Goal: Task Accomplishment & Management: Manage account settings

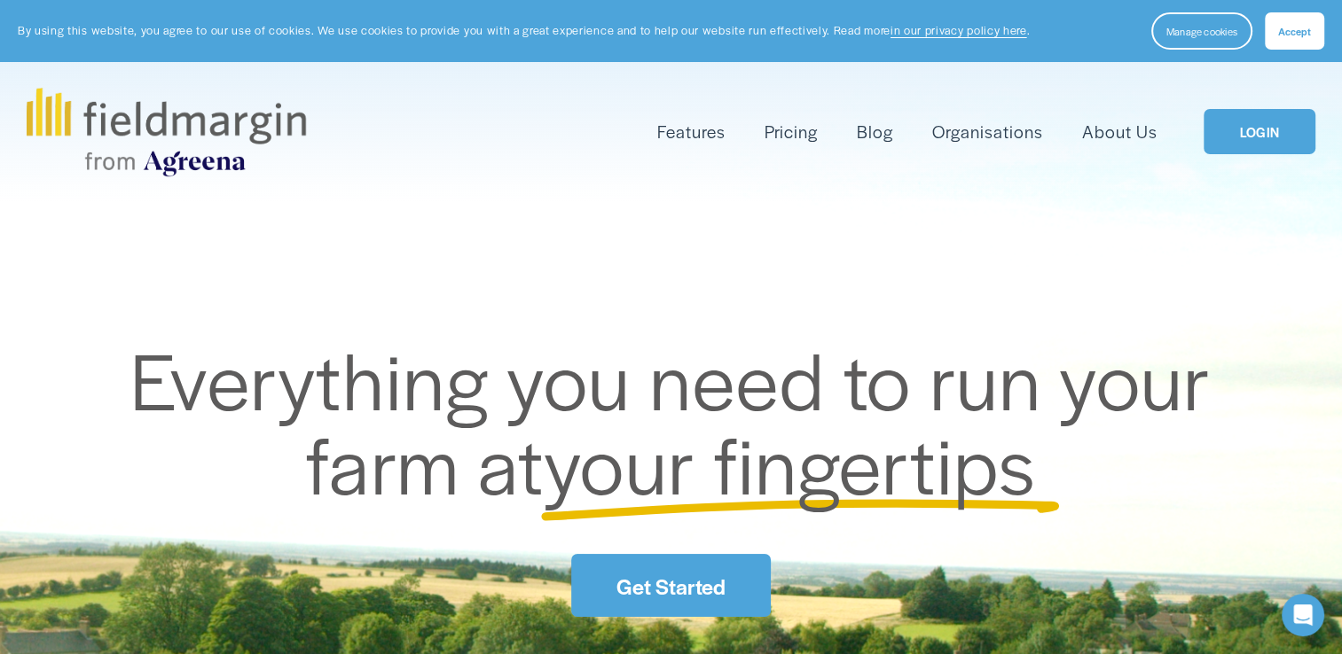
click at [803, 137] on link "Pricing" at bounding box center [790, 131] width 53 height 29
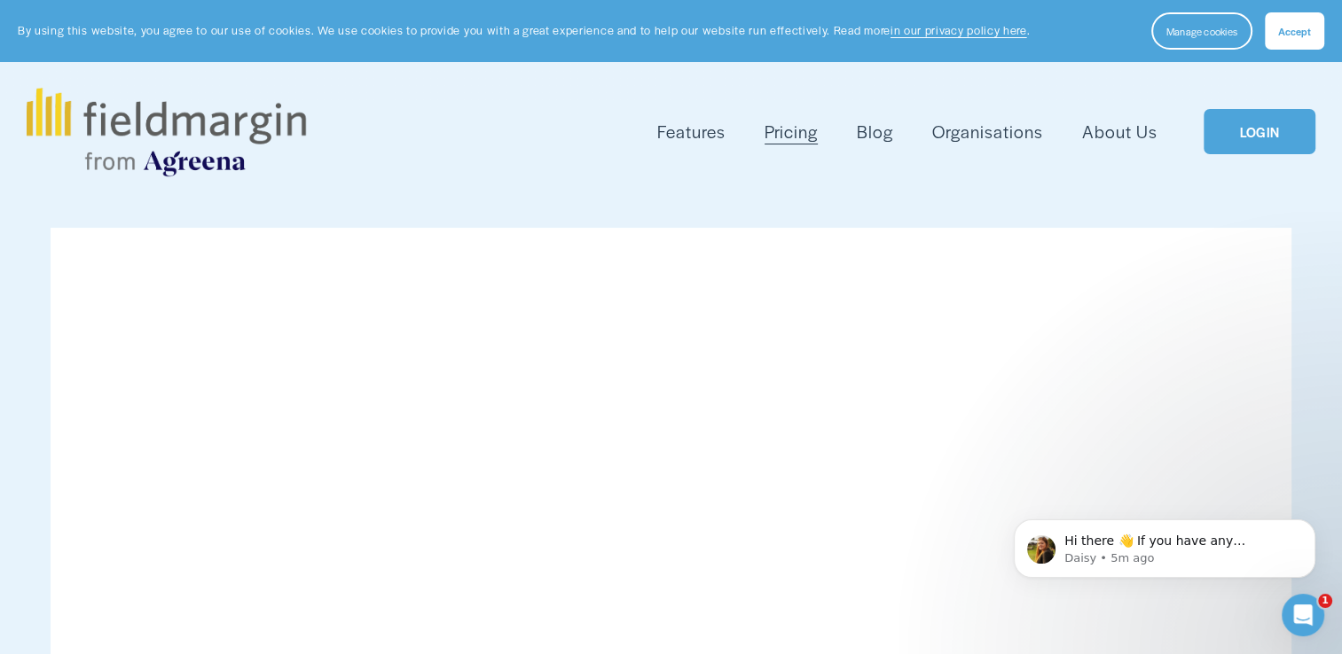
click at [1274, 126] on link "LOGIN" at bounding box center [1259, 131] width 112 height 45
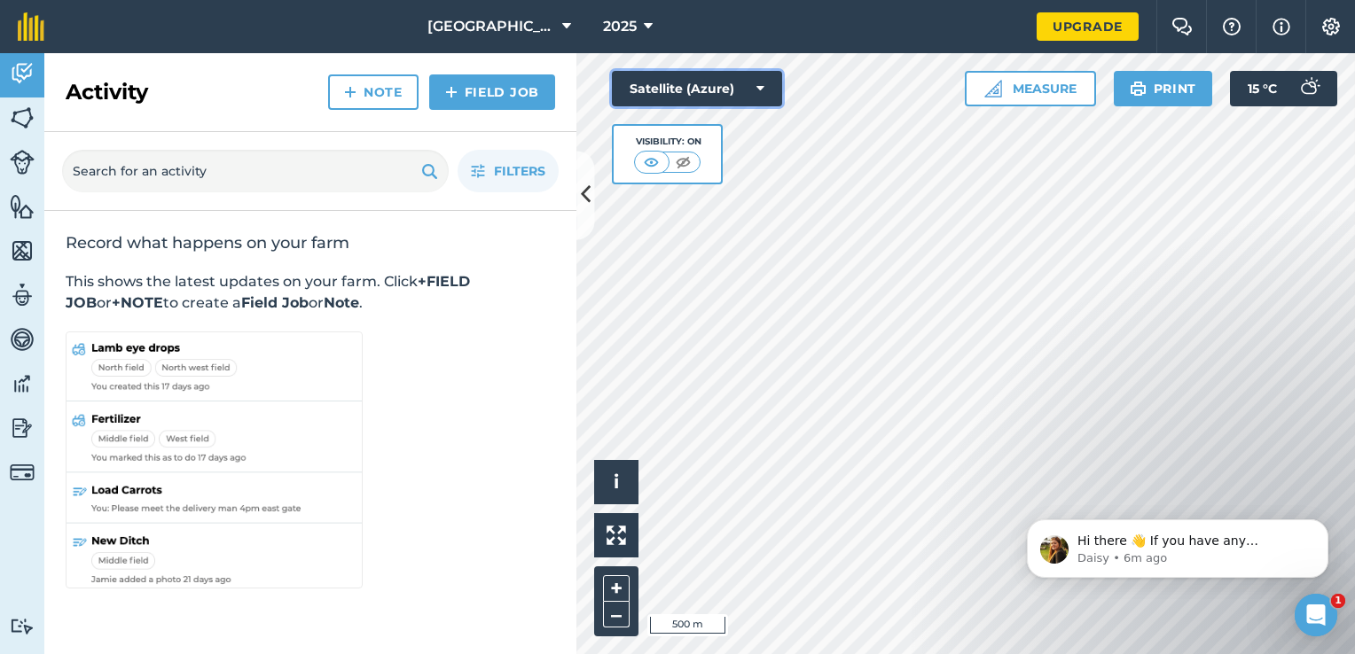
click at [744, 91] on button "Satellite (Azure)" at bounding box center [697, 88] width 170 height 35
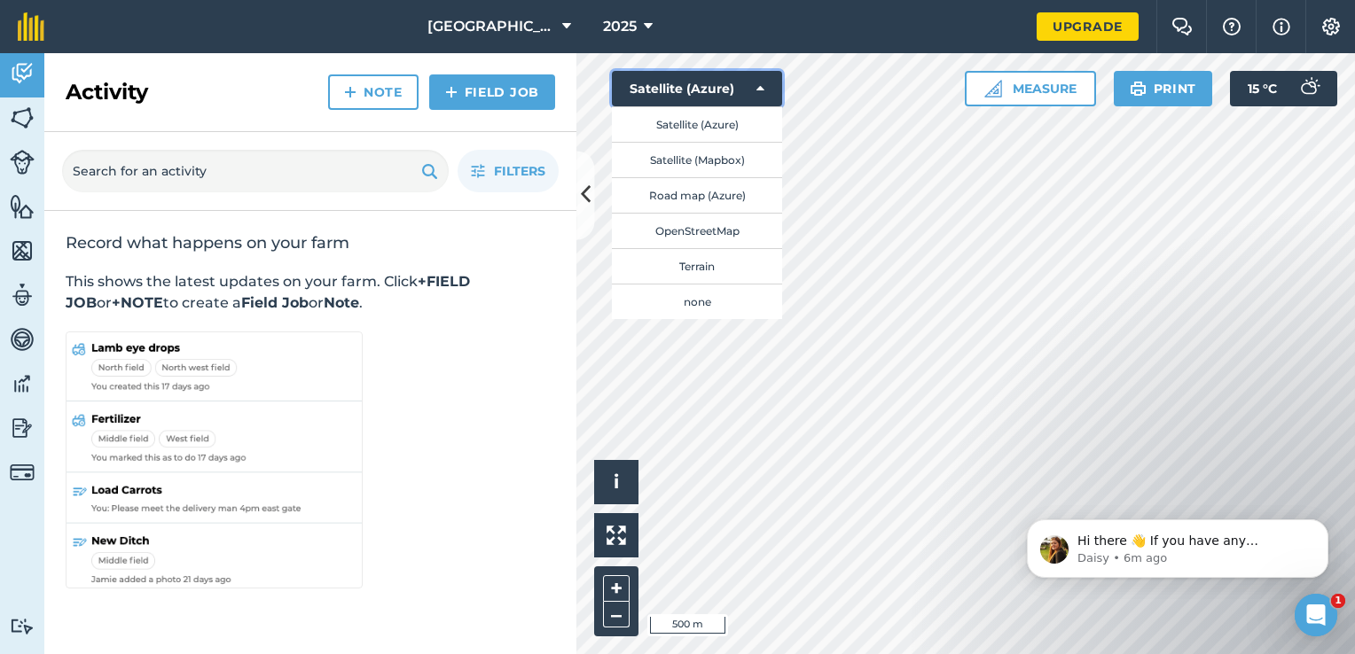
click at [744, 91] on button "Satellite (Azure)" at bounding box center [697, 88] width 170 height 35
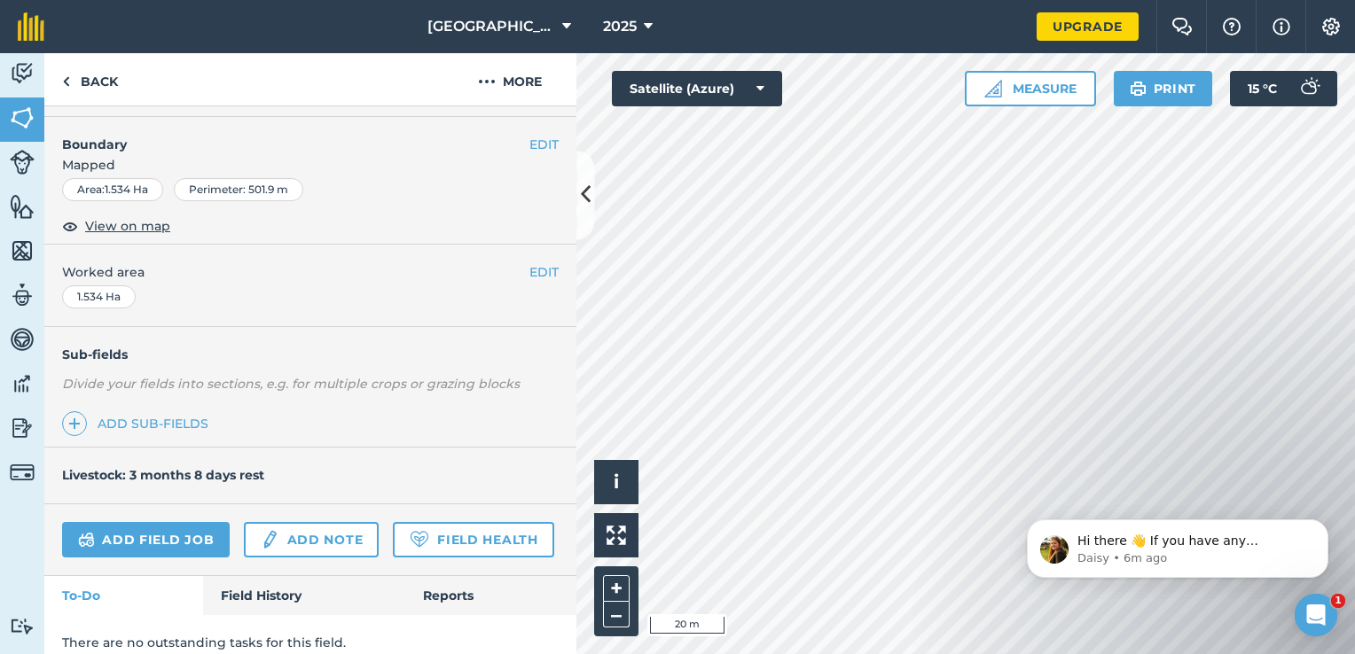
scroll to position [192, 0]
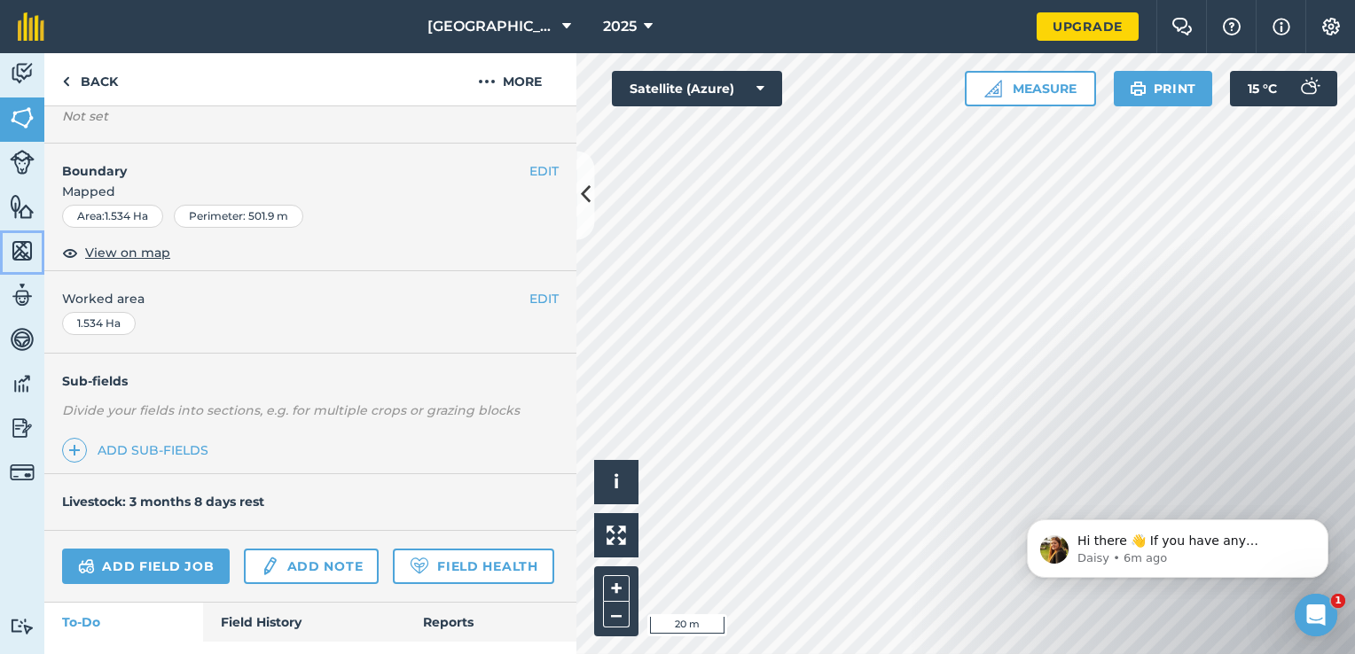
click at [25, 254] on img at bounding box center [22, 251] width 25 height 27
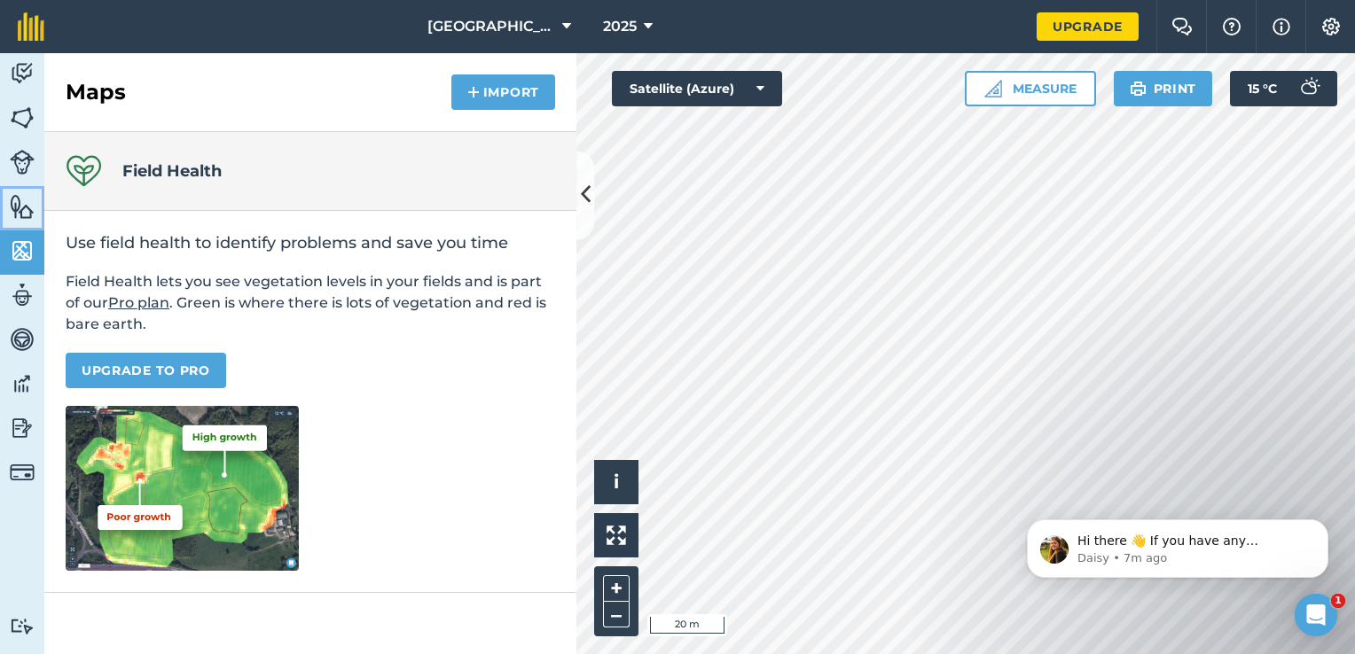
click at [25, 204] on img at bounding box center [22, 206] width 25 height 27
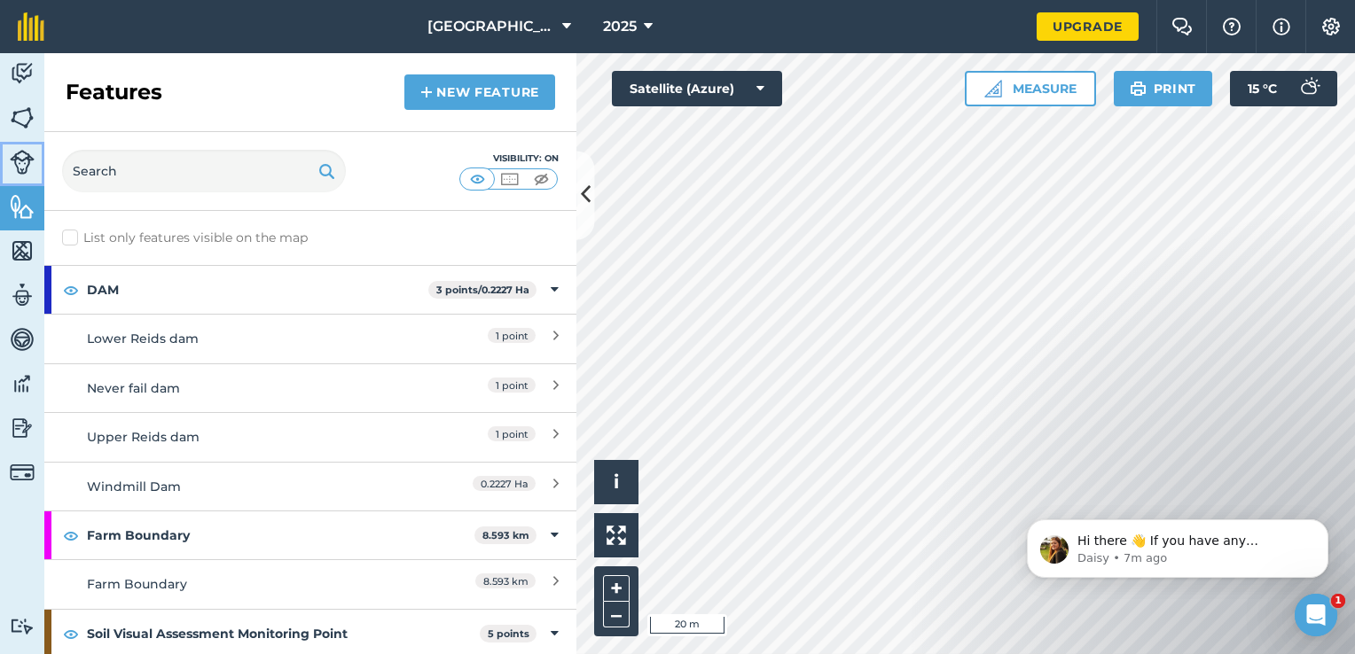
click at [32, 161] on img at bounding box center [22, 162] width 25 height 25
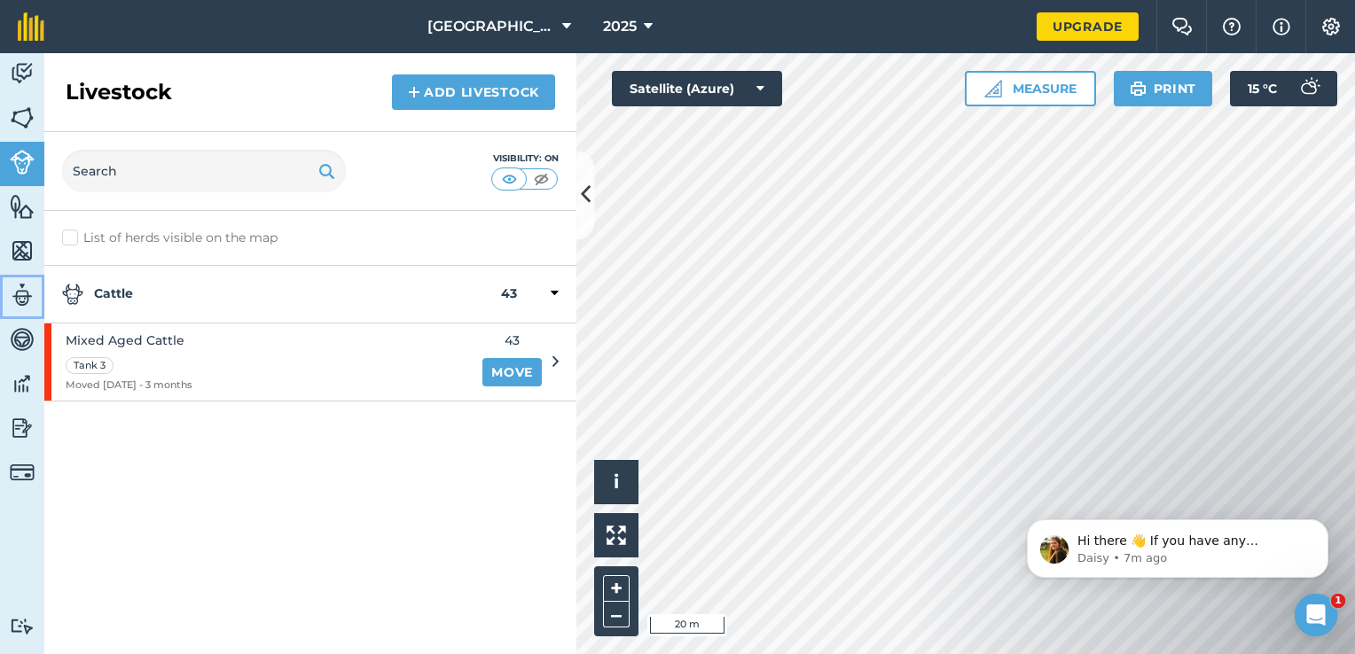
click at [20, 300] on img at bounding box center [22, 295] width 25 height 27
select select "MEMBER"
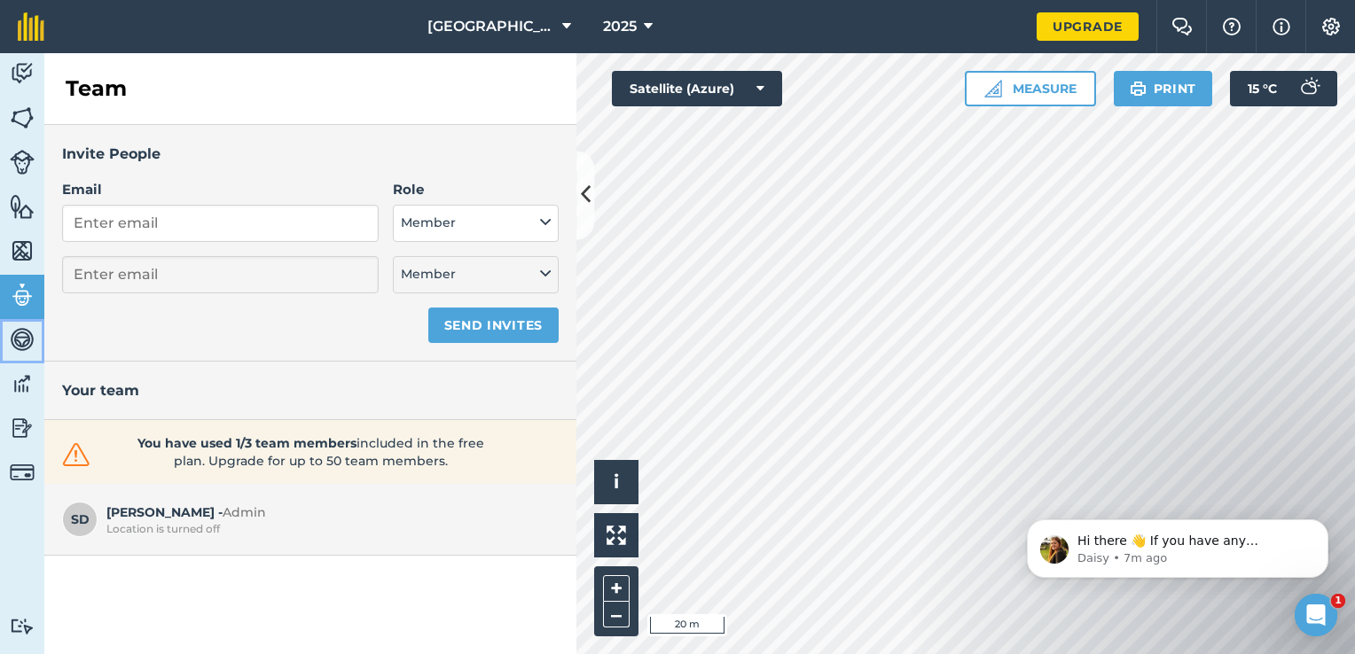
click at [21, 335] on img at bounding box center [22, 339] width 25 height 27
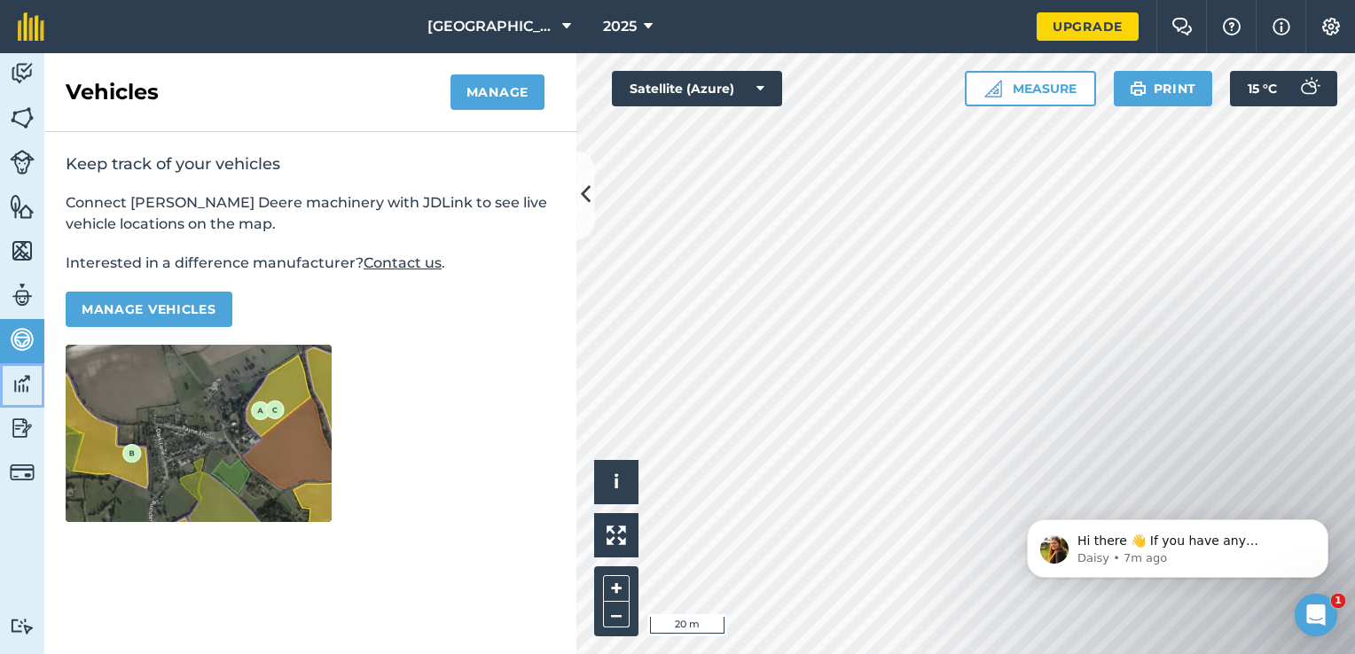
click at [18, 391] on img at bounding box center [22, 384] width 25 height 27
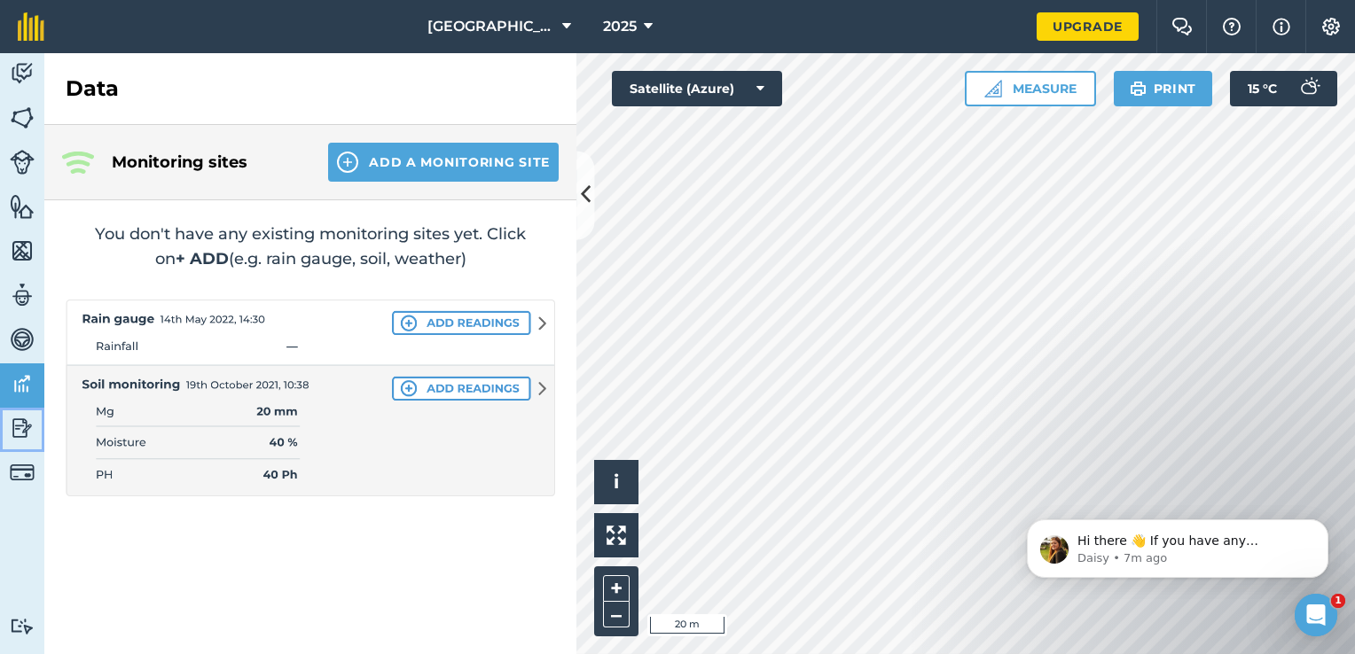
click at [18, 432] on img at bounding box center [22, 428] width 25 height 27
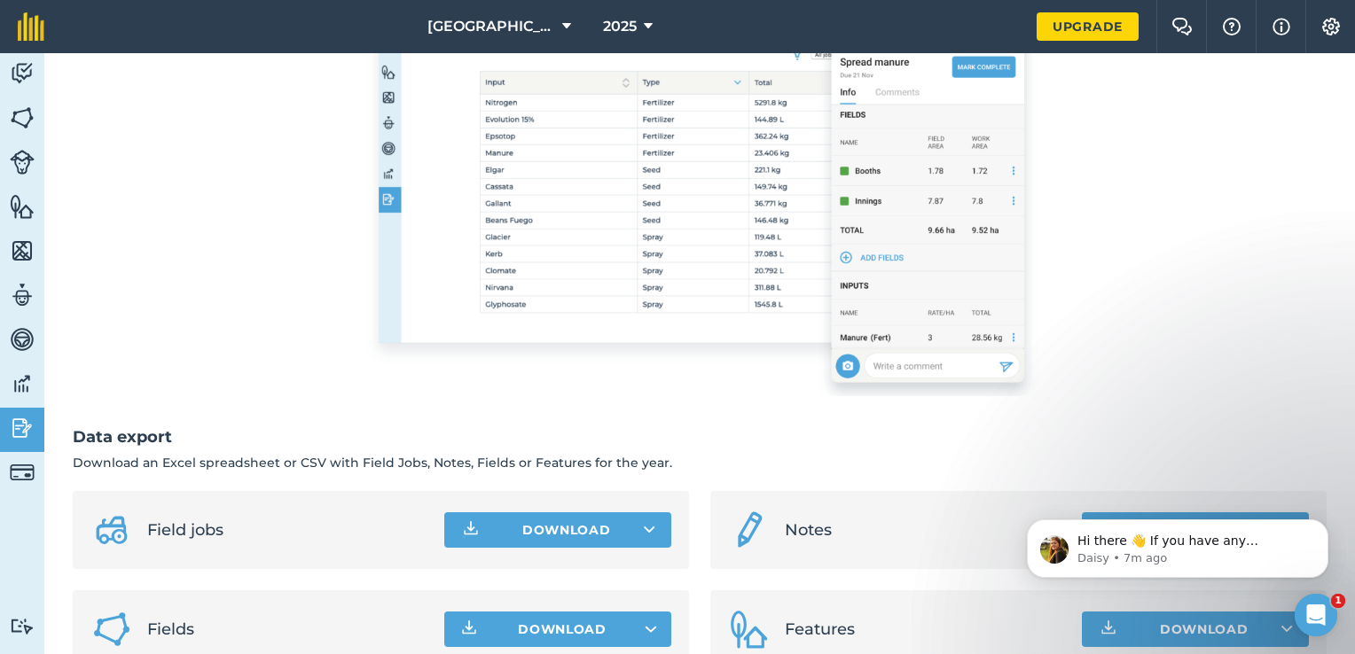
scroll to position [355, 0]
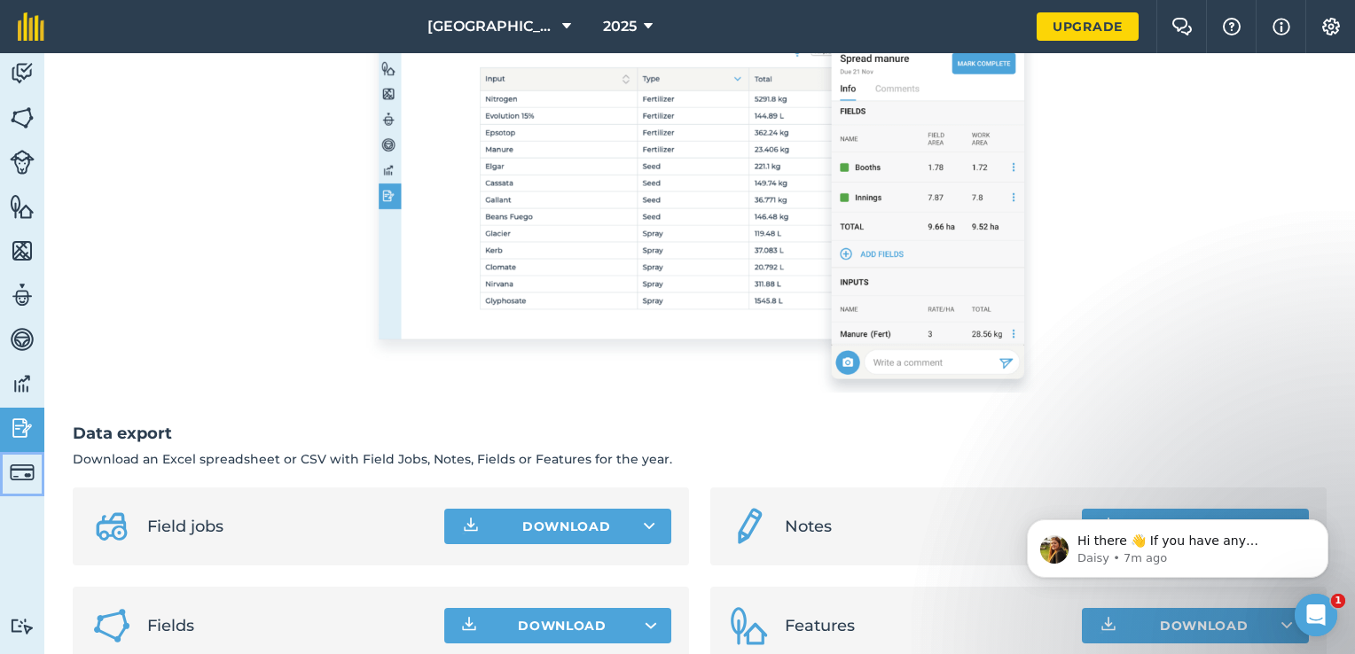
click at [25, 463] on img at bounding box center [22, 472] width 25 height 25
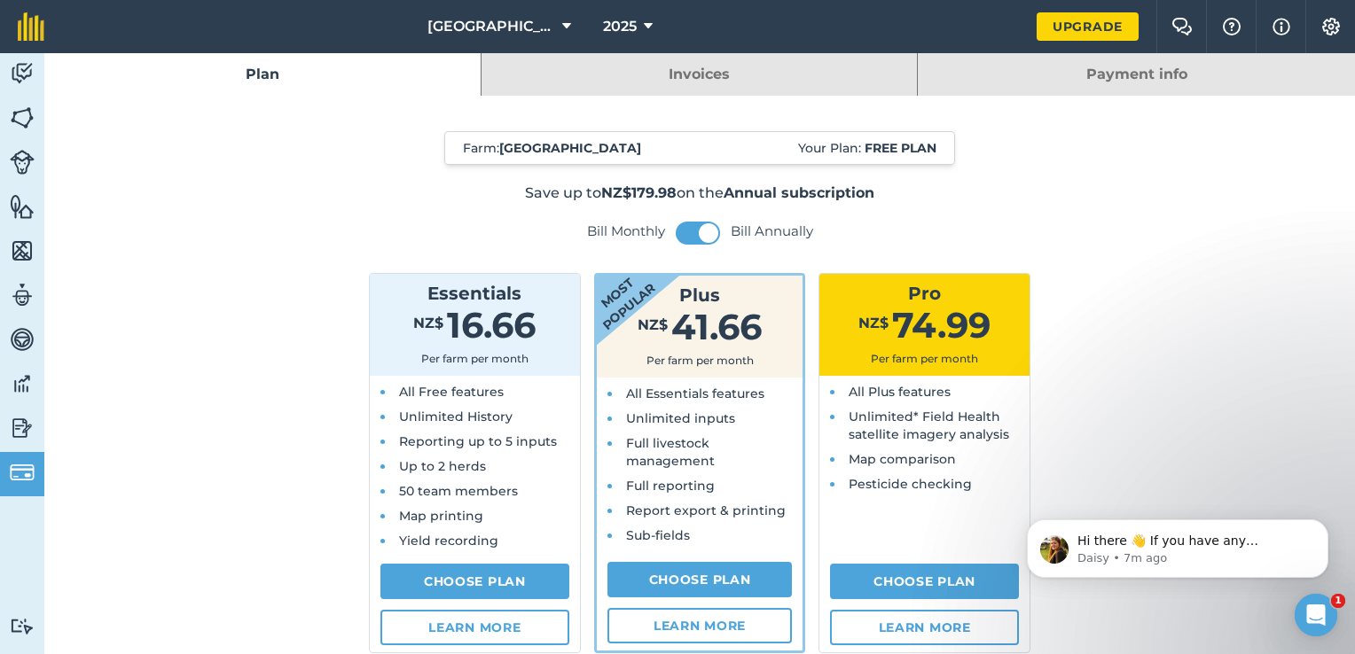
scroll to position [89, 0]
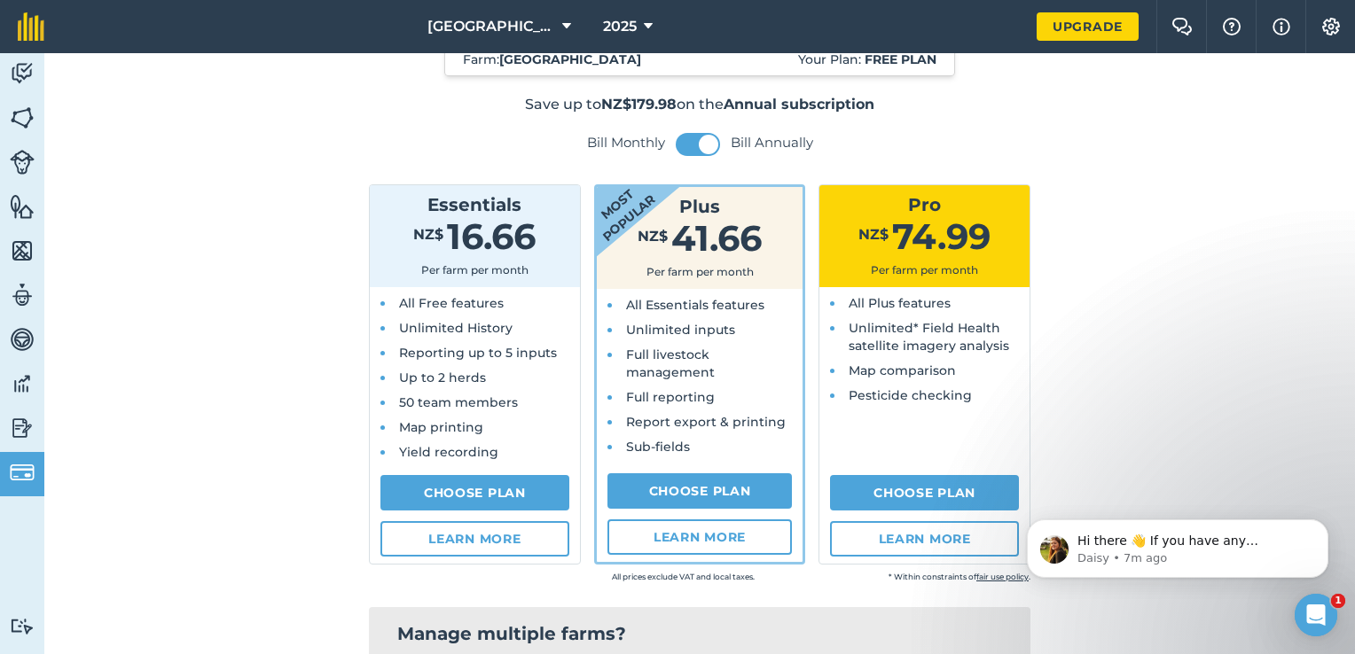
click at [679, 364] on span "Full livestock management" at bounding box center [670, 364] width 89 height 34
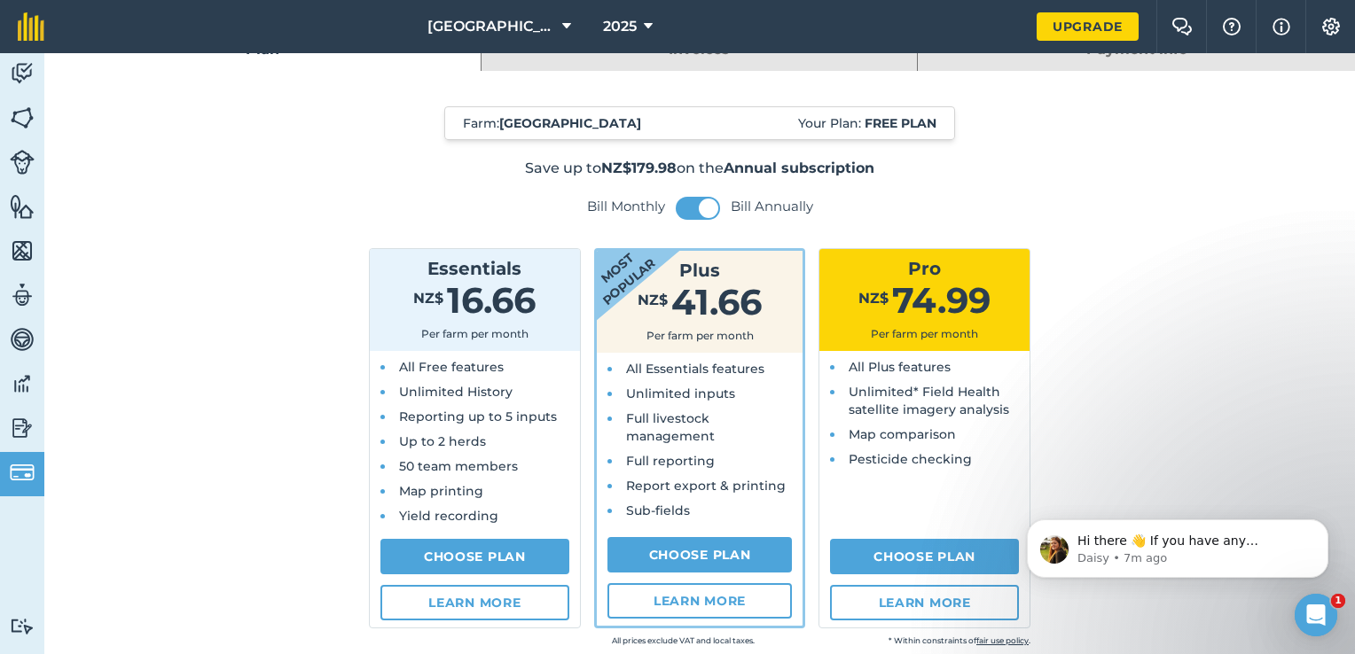
scroll to position [0, 0]
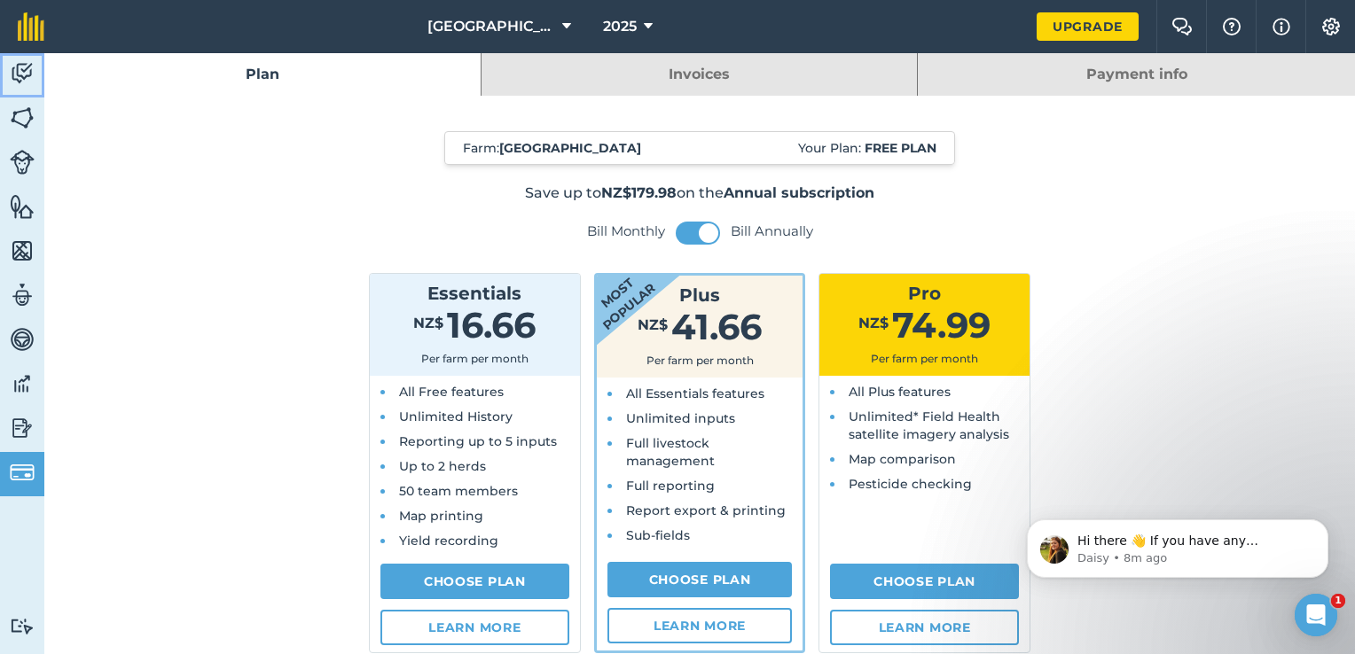
click at [33, 66] on img at bounding box center [22, 73] width 25 height 27
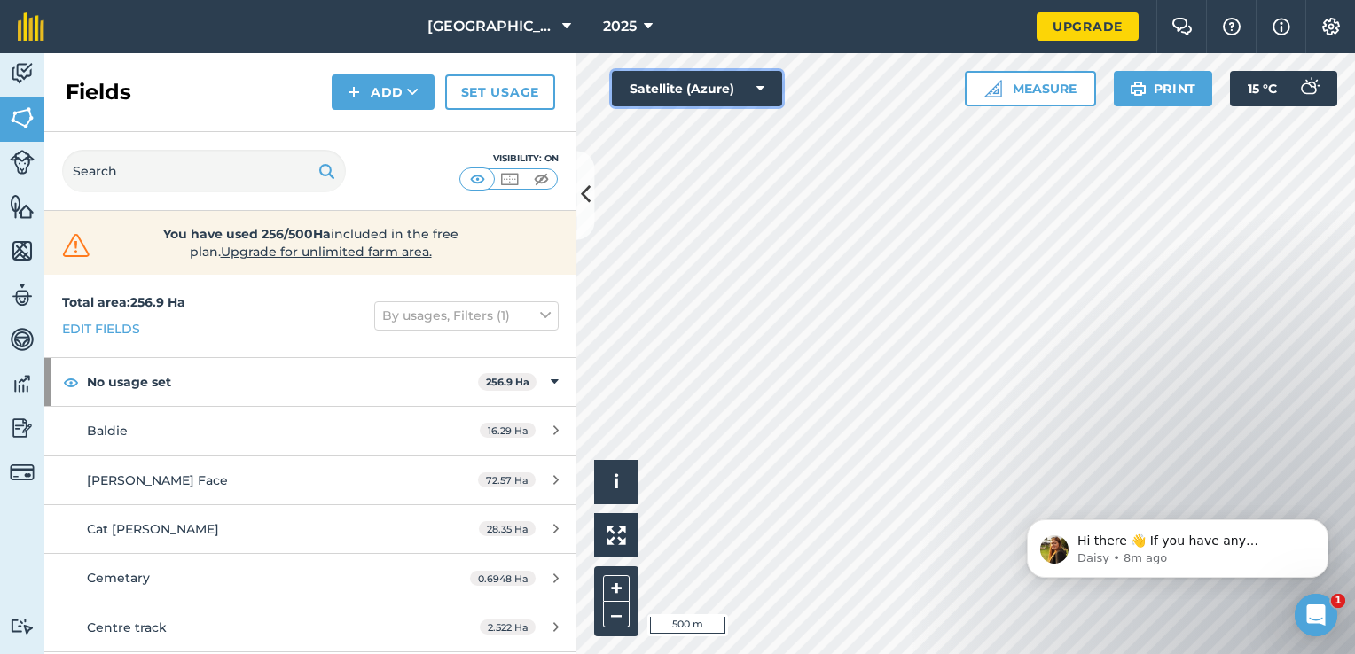
click at [766, 83] on button "Satellite (Azure)" at bounding box center [697, 88] width 170 height 35
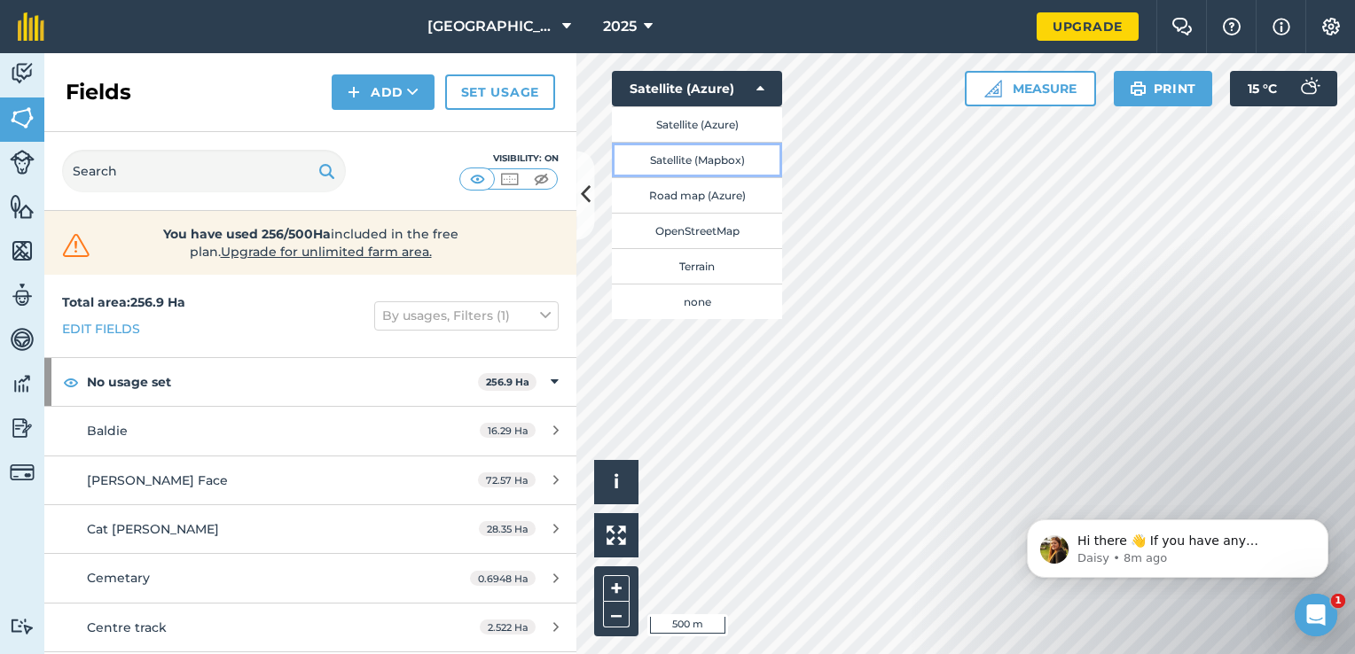
click at [712, 156] on button "Satellite (Mapbox)" at bounding box center [697, 159] width 170 height 35
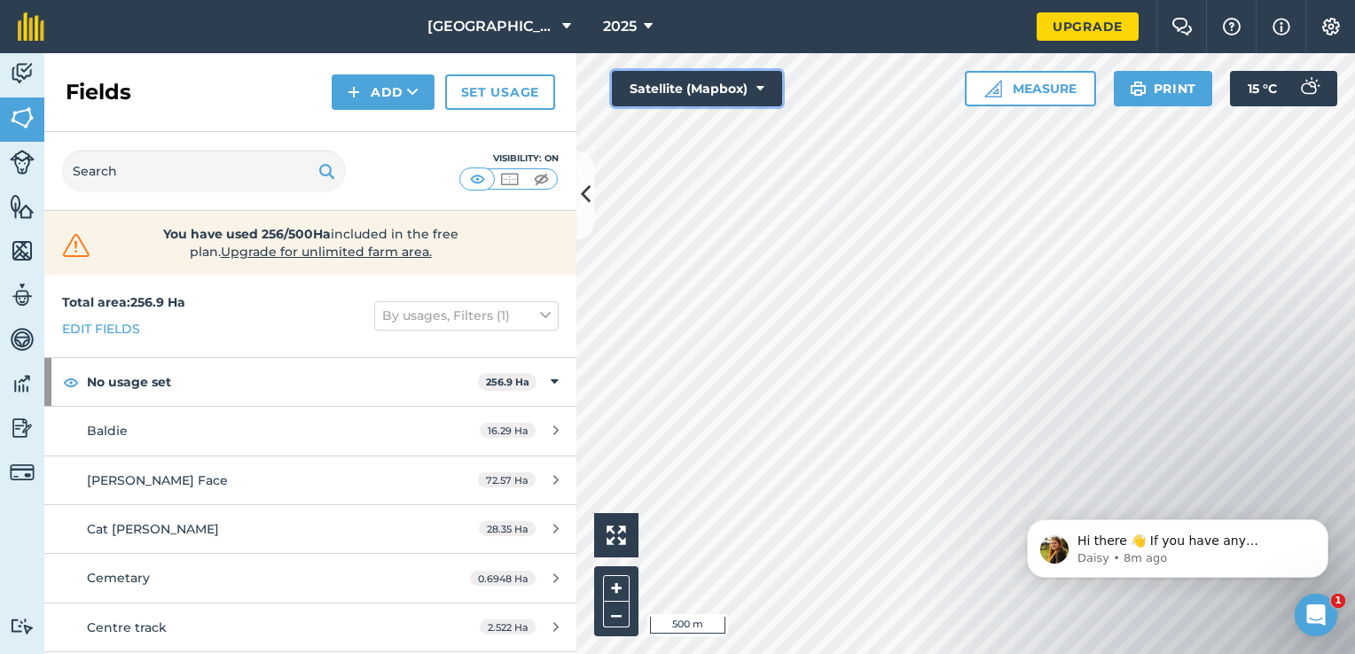
click at [749, 89] on button "Satellite (Mapbox)" at bounding box center [697, 88] width 170 height 35
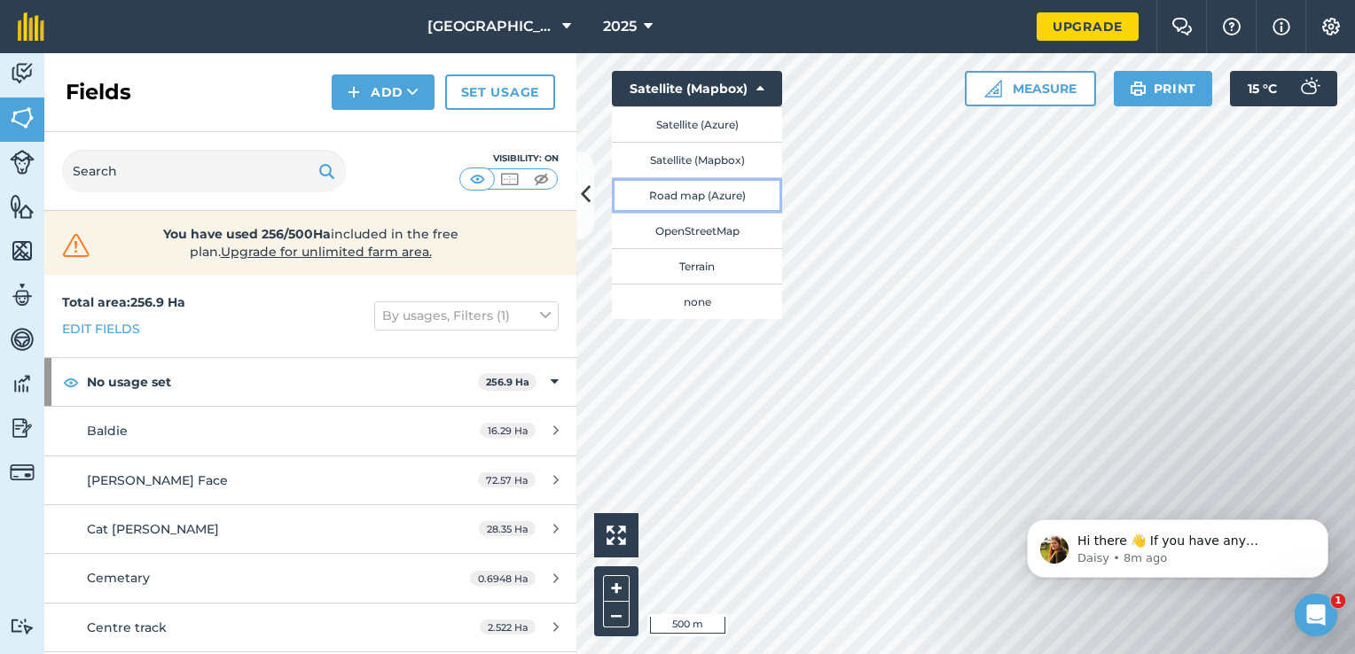
click at [750, 196] on button "Road map (Azure)" at bounding box center [697, 194] width 170 height 35
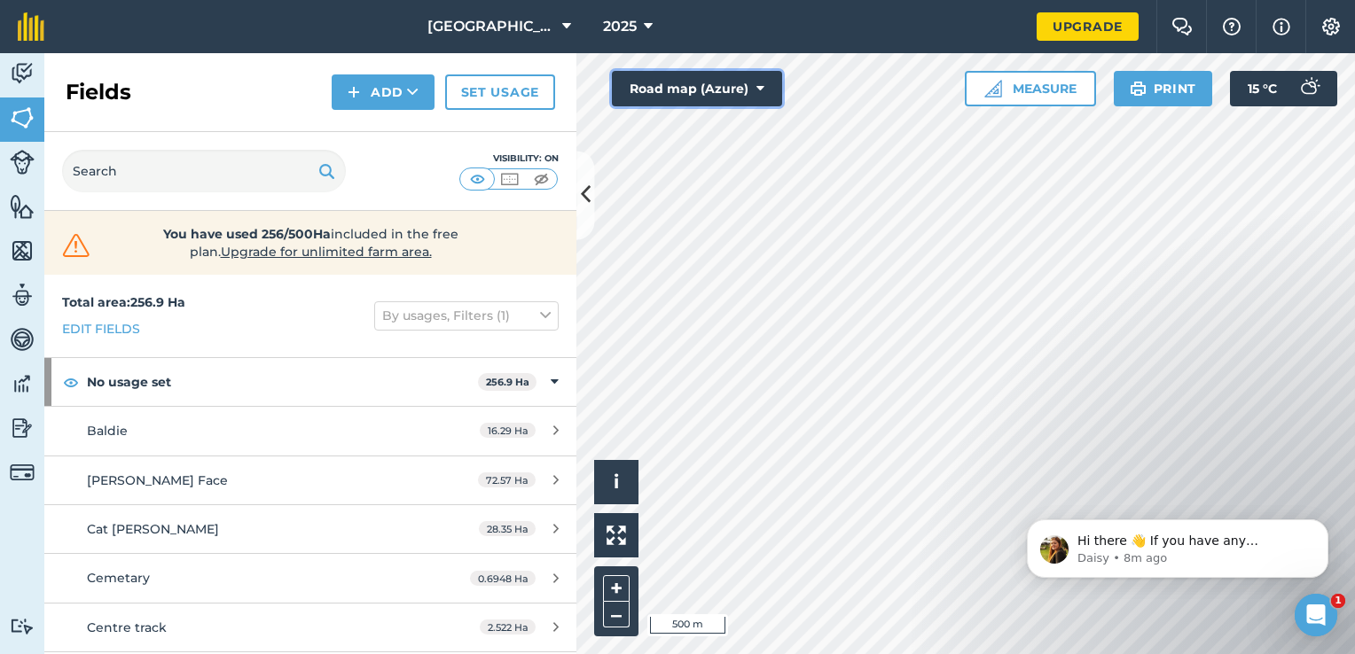
click at [748, 89] on button "Road map (Azure)" at bounding box center [697, 88] width 170 height 35
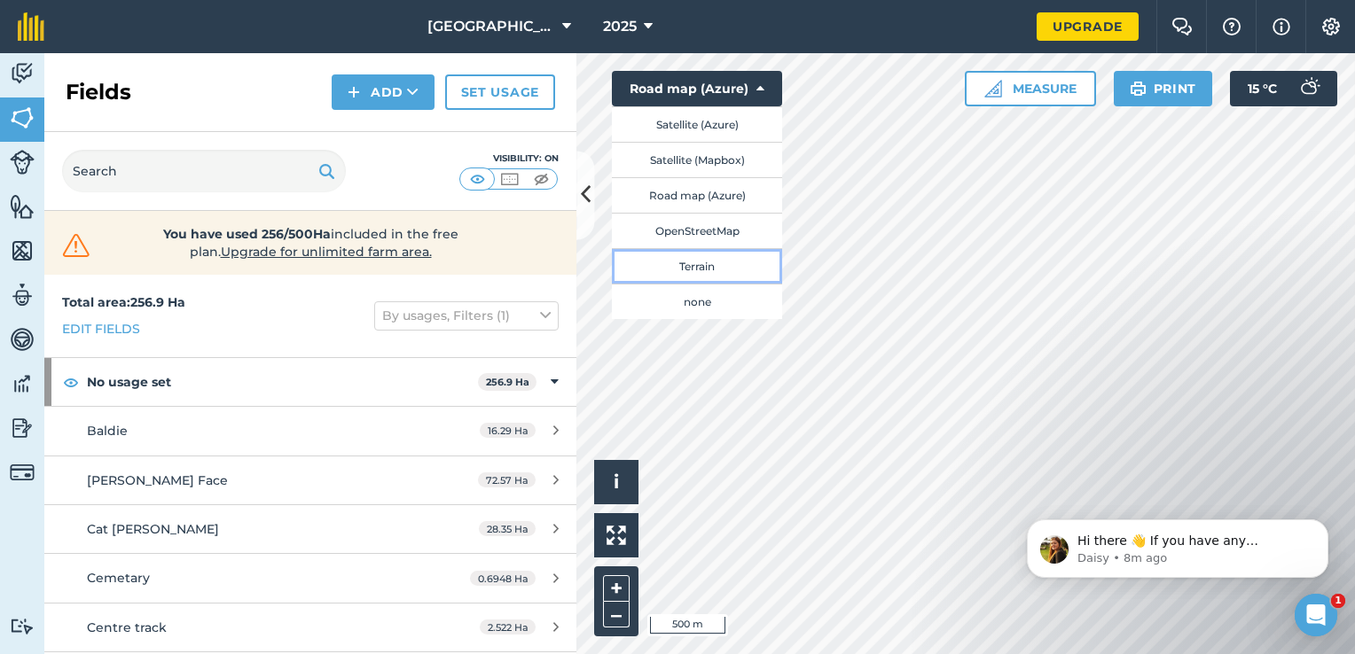
click at [732, 261] on button "Terrain" at bounding box center [697, 265] width 170 height 35
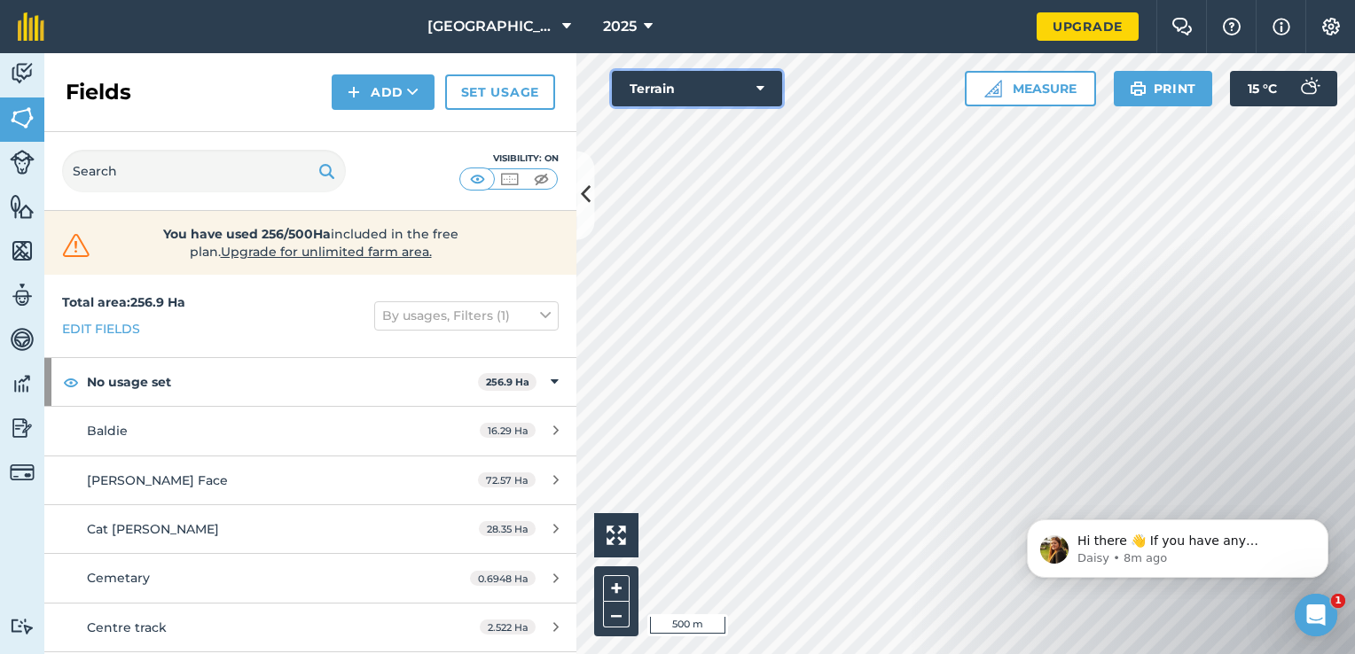
click at [709, 90] on button "Terrain" at bounding box center [697, 88] width 170 height 35
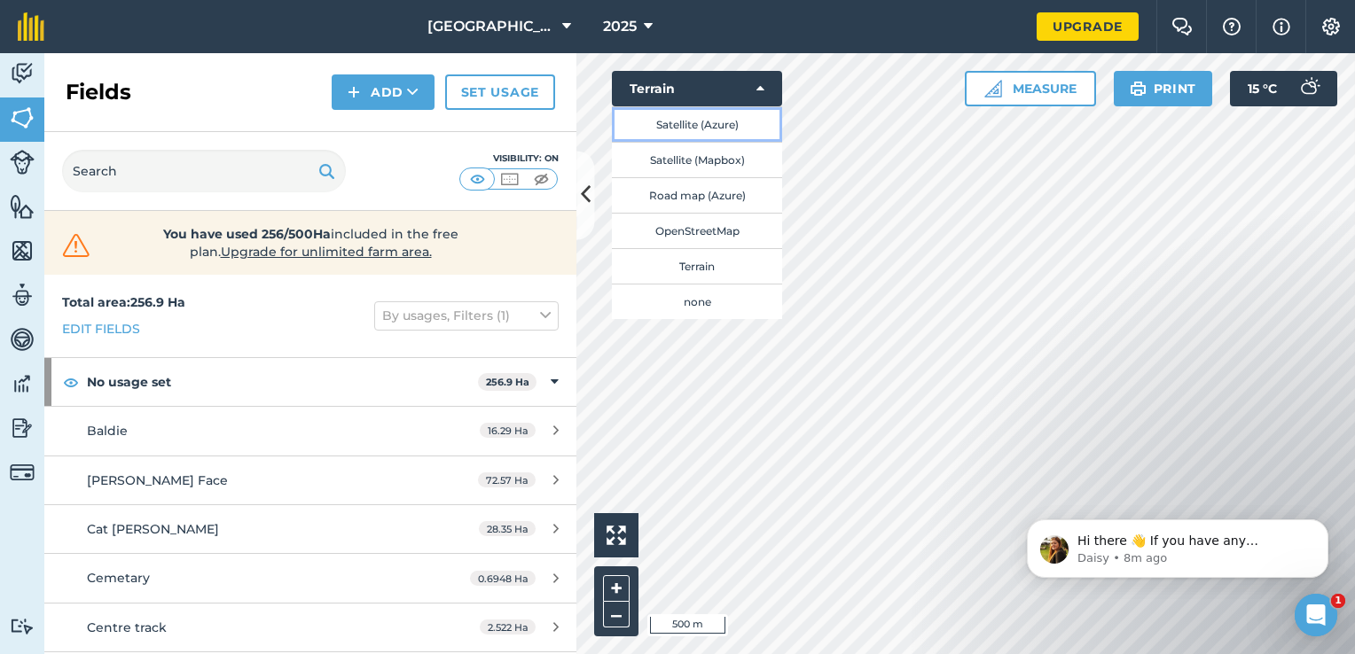
click at [686, 128] on button "Satellite (Azure)" at bounding box center [697, 123] width 170 height 35
